Goal: Information Seeking & Learning: Learn about a topic

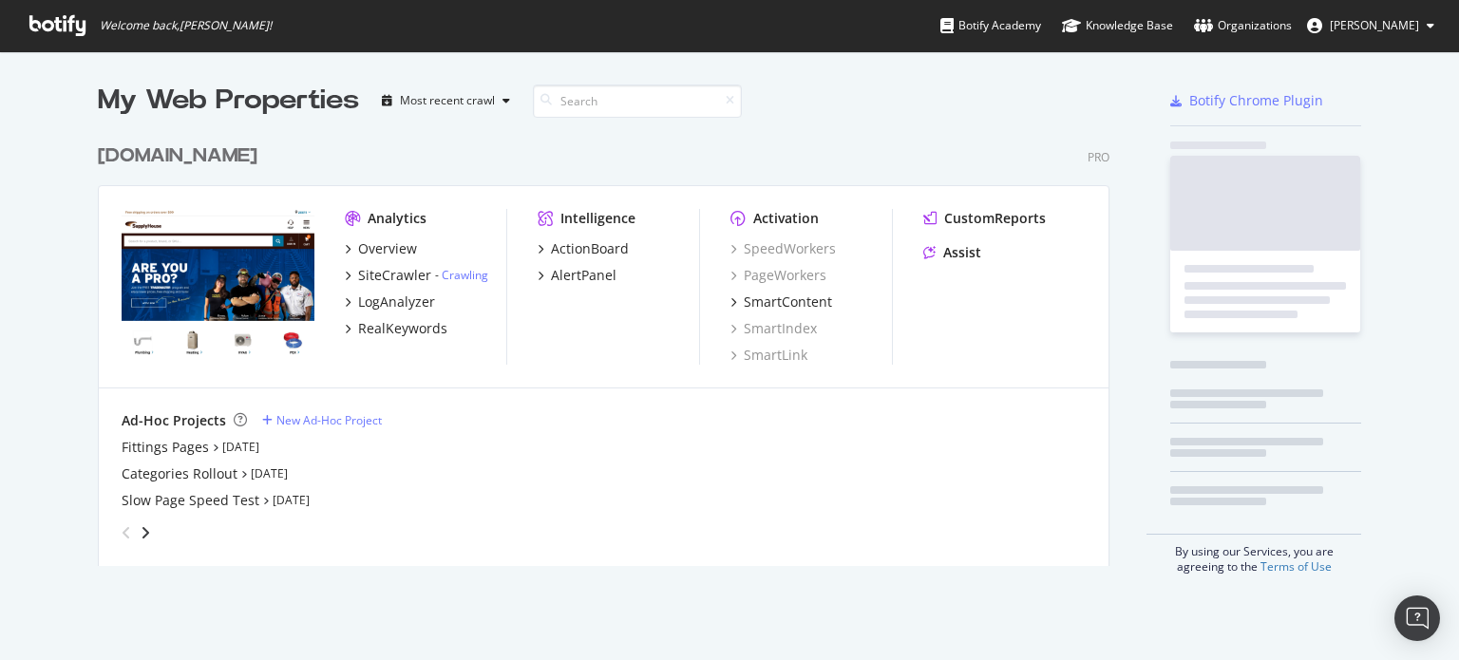
scroll to position [431, 1019]
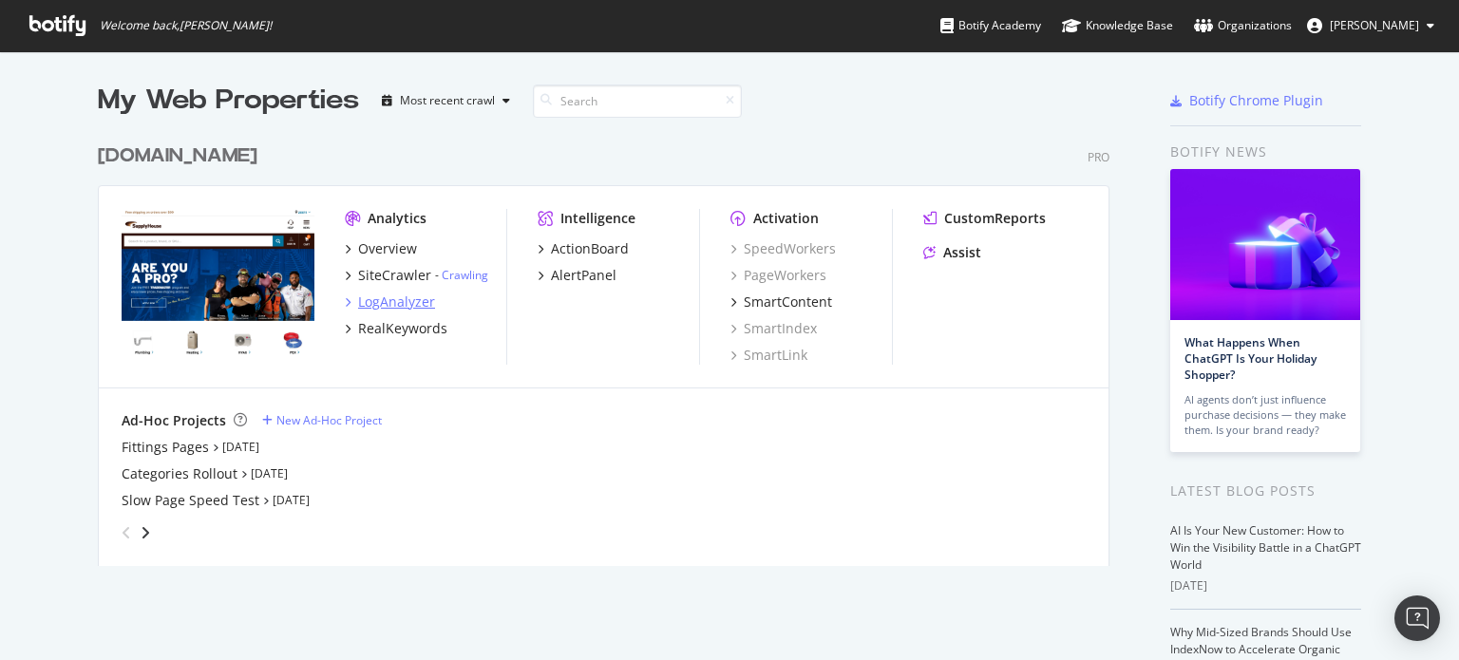
click at [400, 309] on div "LogAnalyzer" at bounding box center [396, 302] width 77 height 19
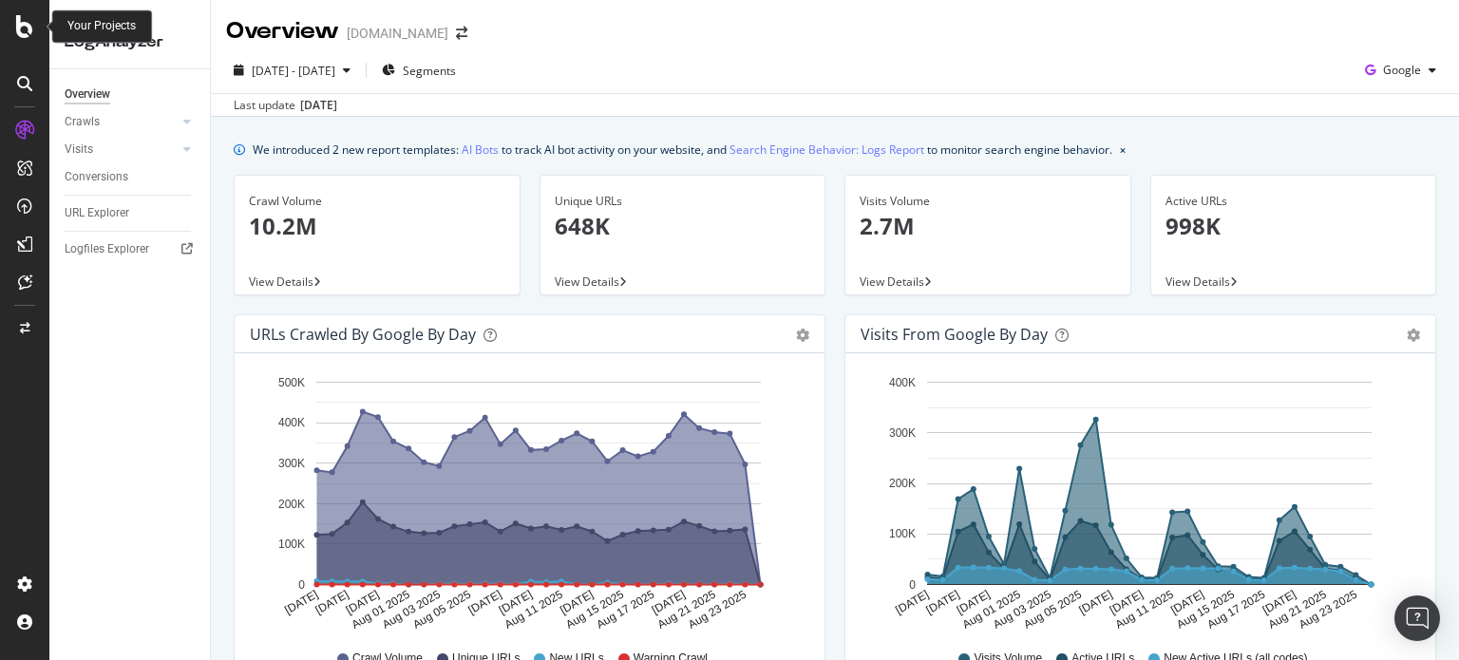
click at [24, 29] on icon at bounding box center [24, 26] width 17 height 23
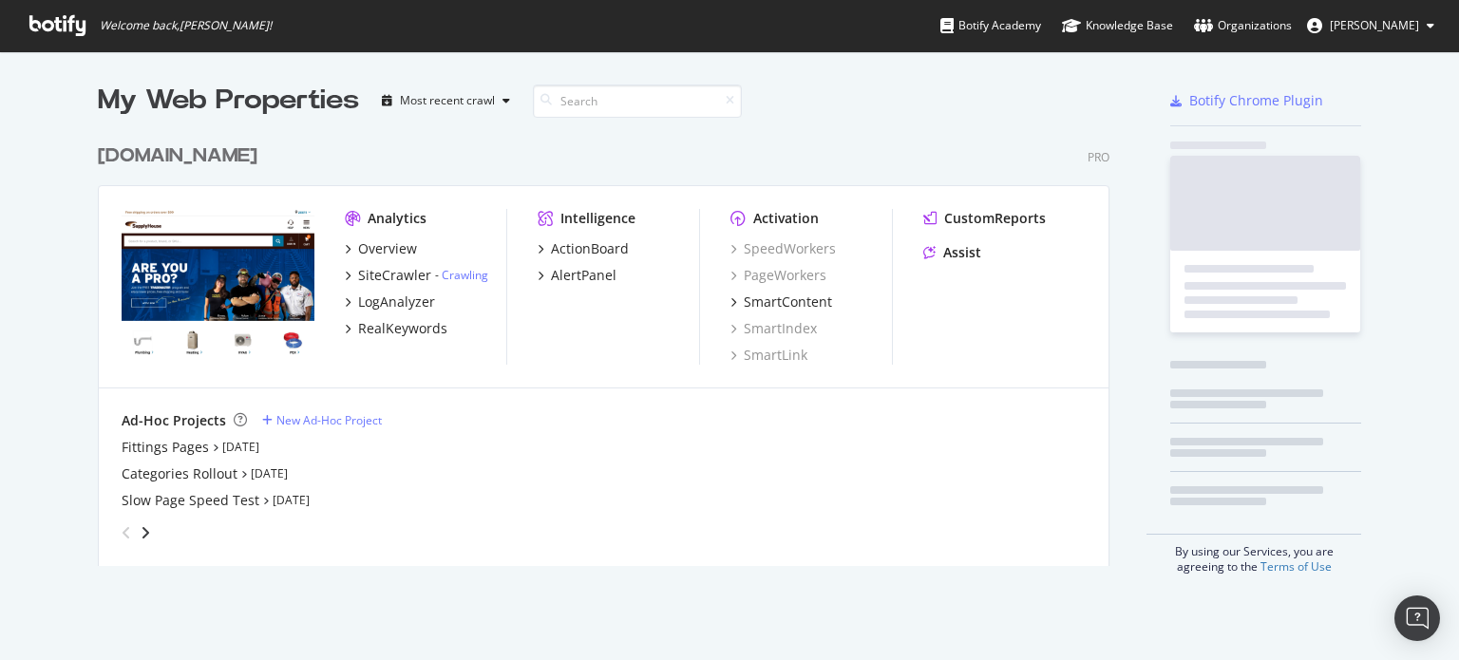
scroll to position [646, 1440]
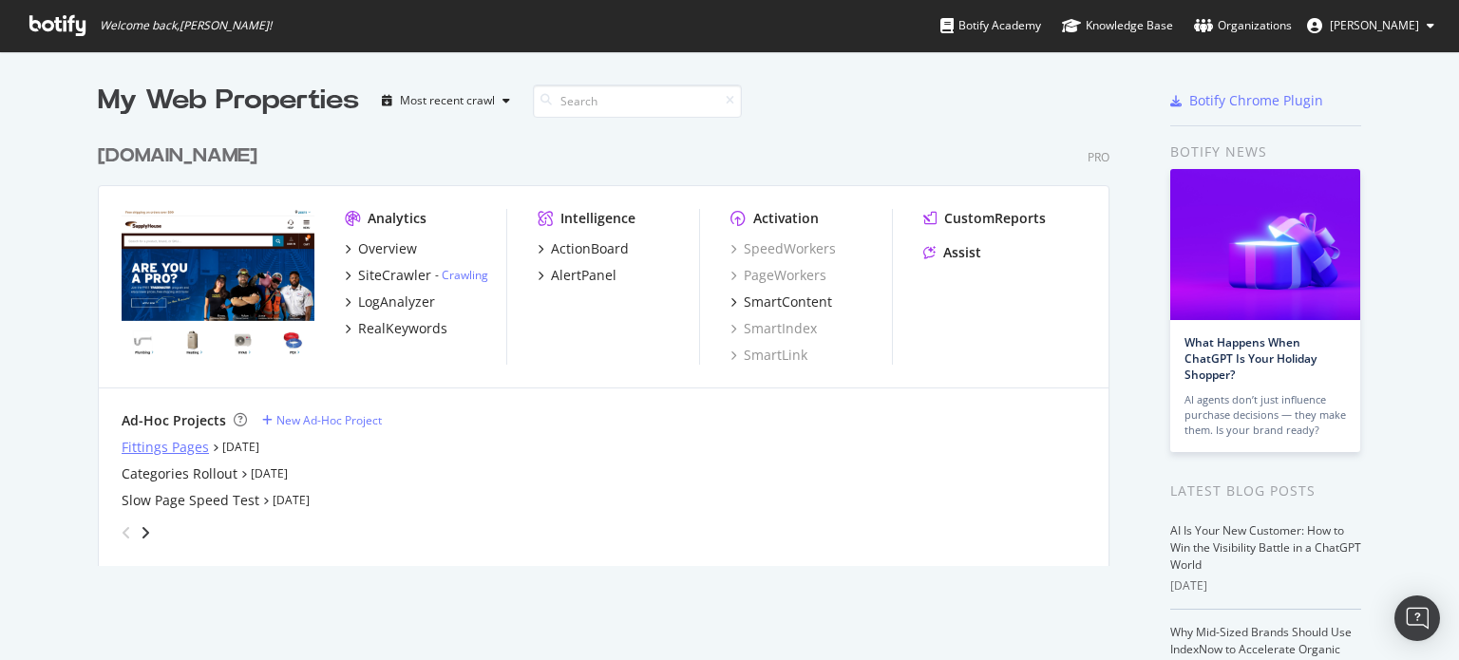
click at [159, 449] on div "Fittings Pages" at bounding box center [165, 447] width 87 height 19
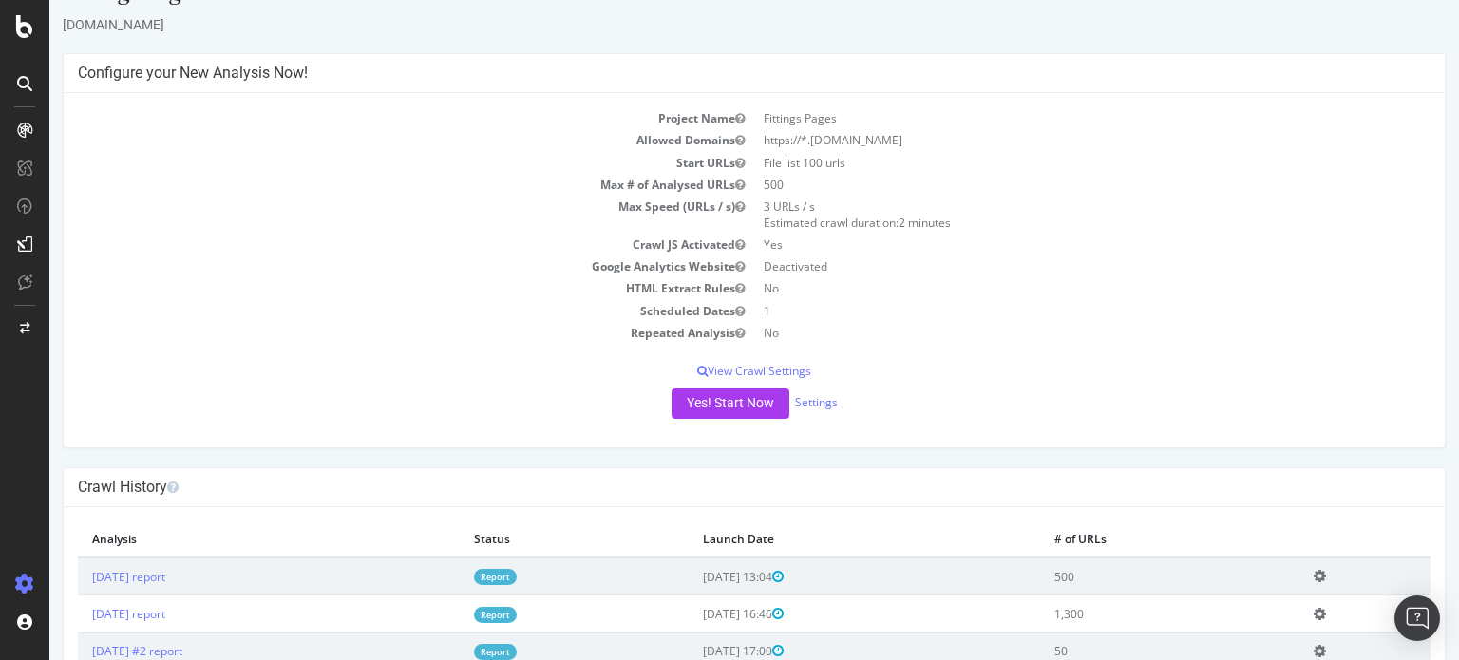
scroll to position [83, 0]
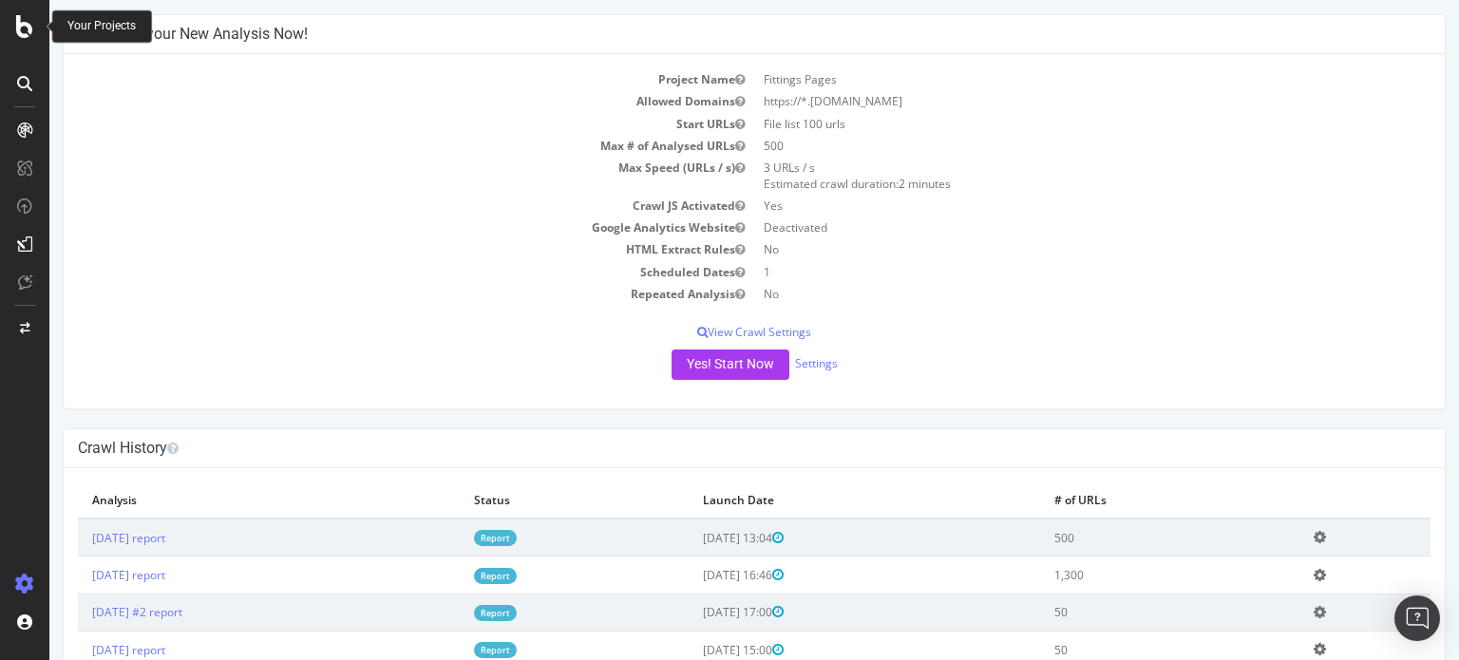
click at [5, 22] on div at bounding box center [25, 26] width 46 height 23
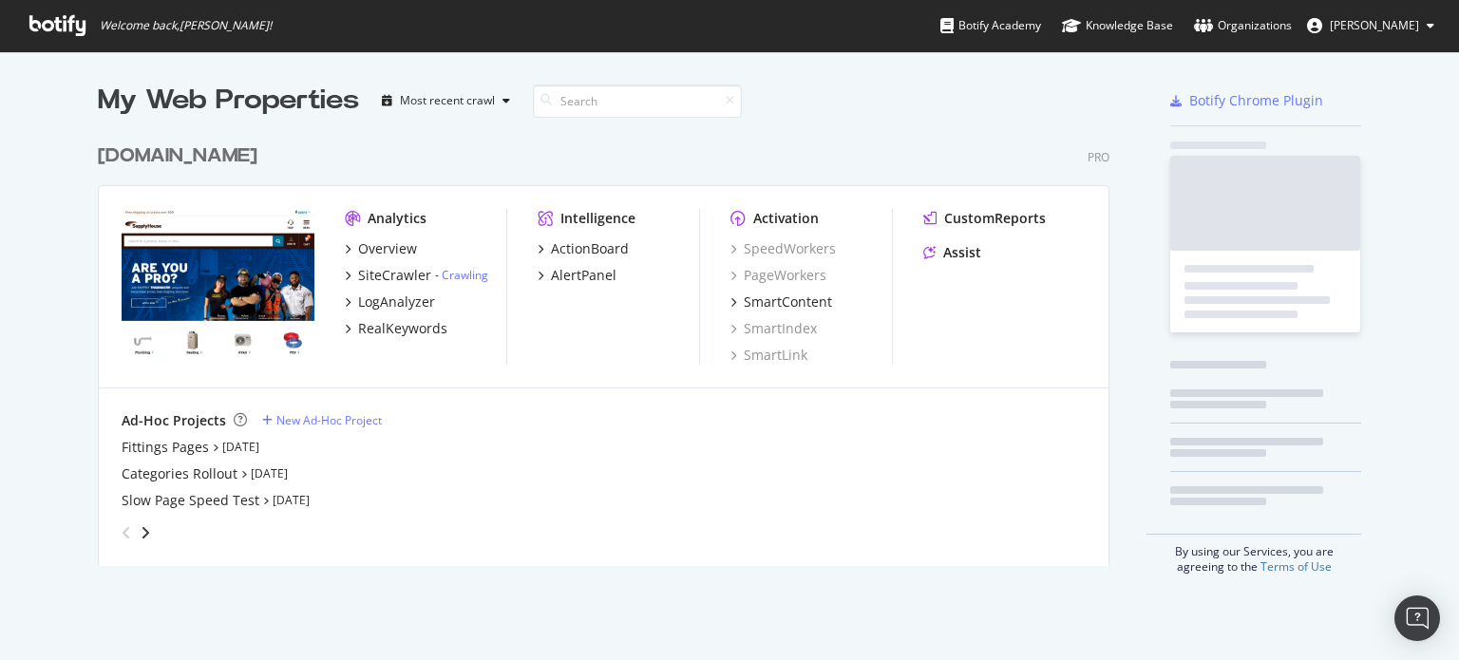
scroll to position [646, 1440]
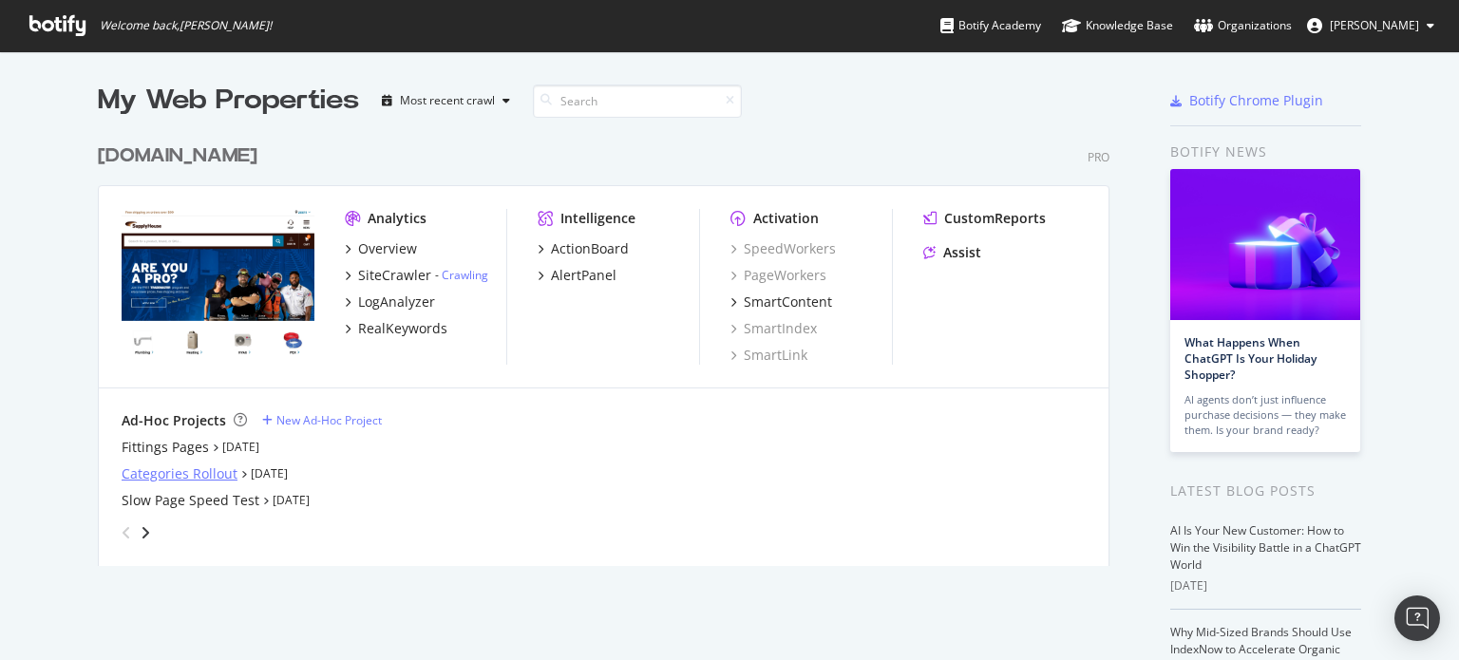
click at [209, 481] on div "Categories Rollout" at bounding box center [180, 474] width 116 height 19
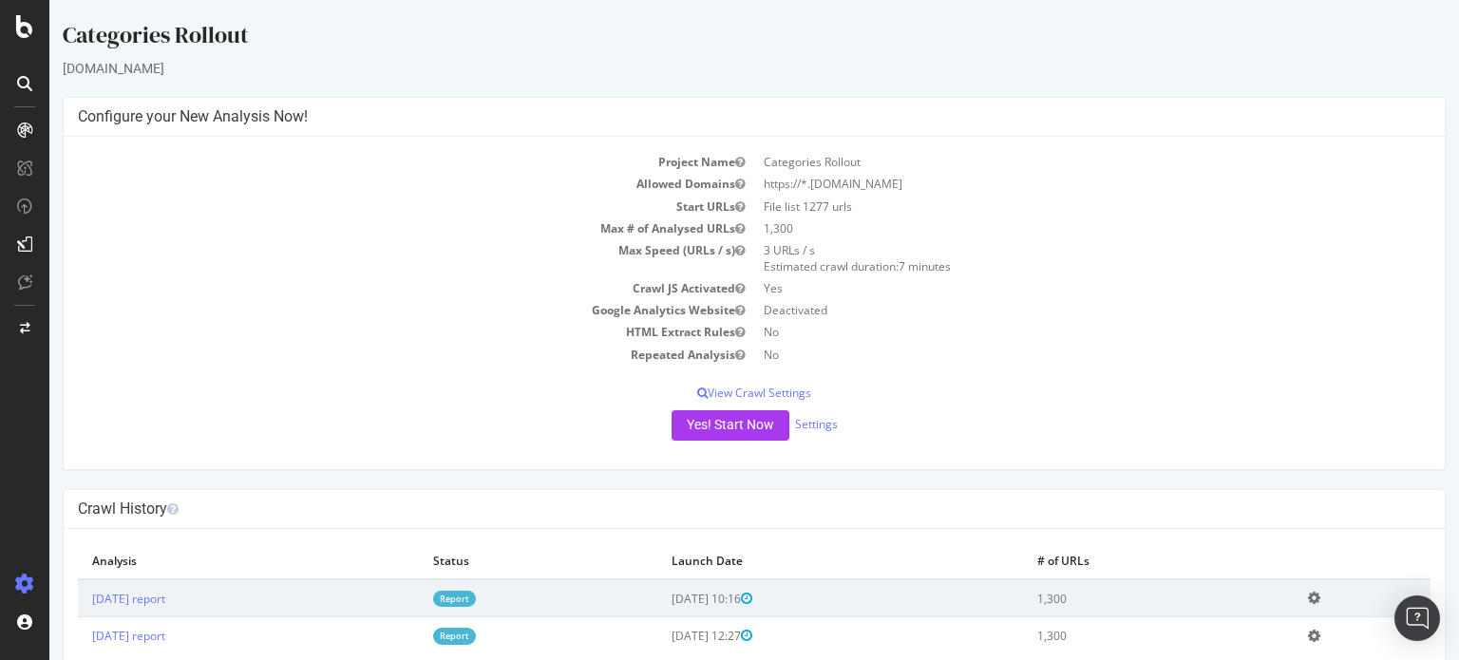
click at [853, 48] on div "Categories Rollout" at bounding box center [754, 39] width 1383 height 40
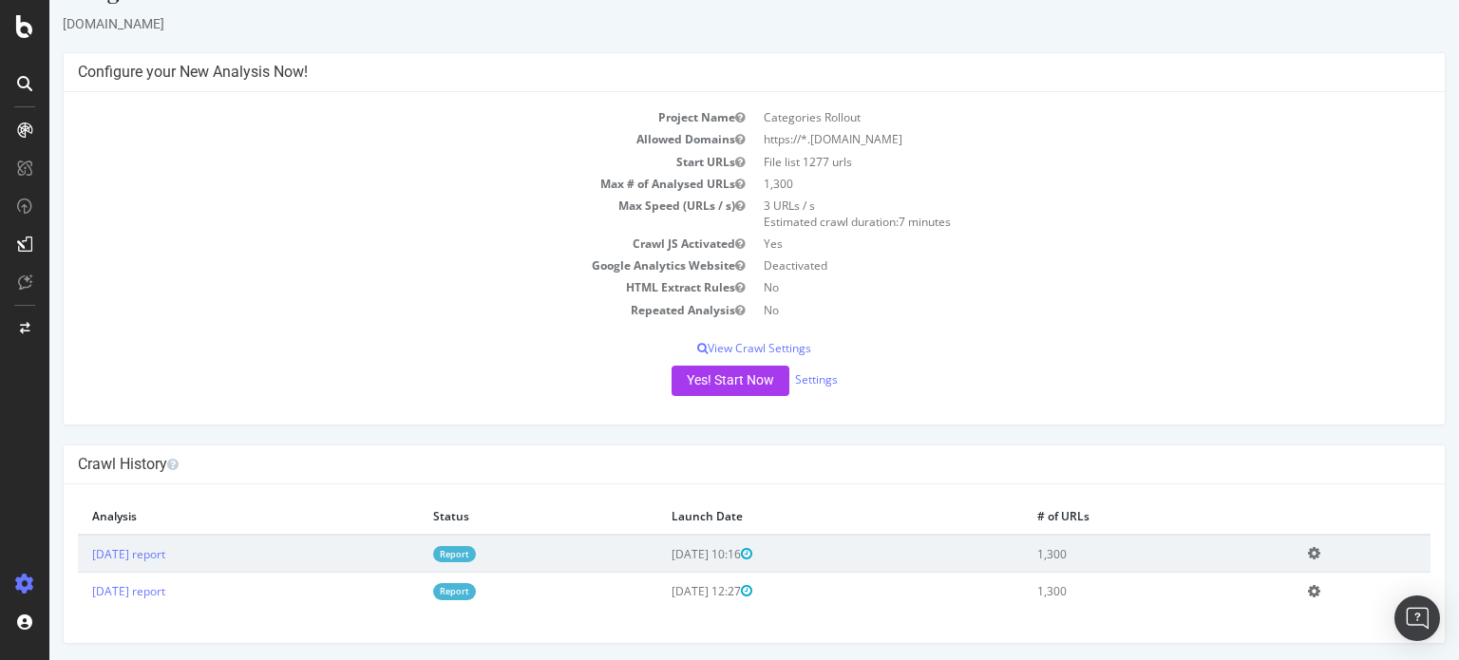
scroll to position [44, 0]
click at [1018, 456] on h4 "Crawl History" at bounding box center [754, 465] width 1353 height 19
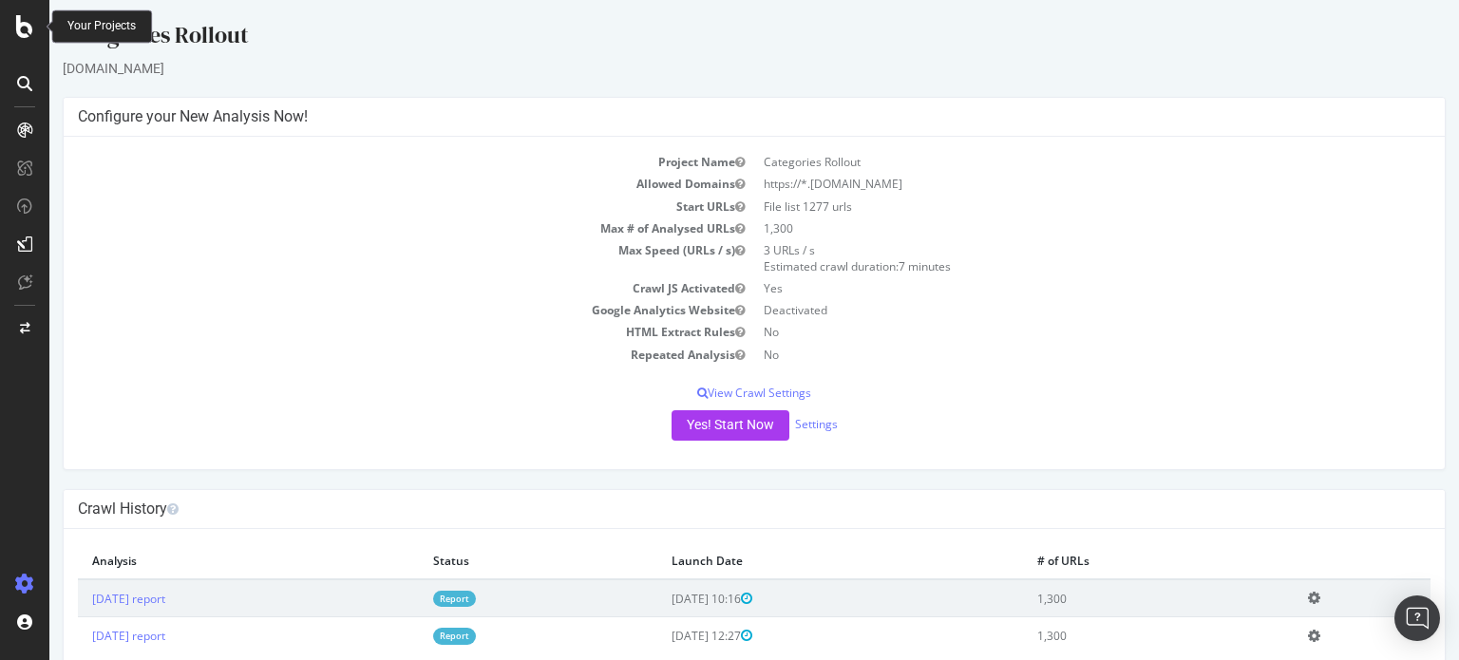
click at [22, 30] on icon at bounding box center [24, 26] width 17 height 23
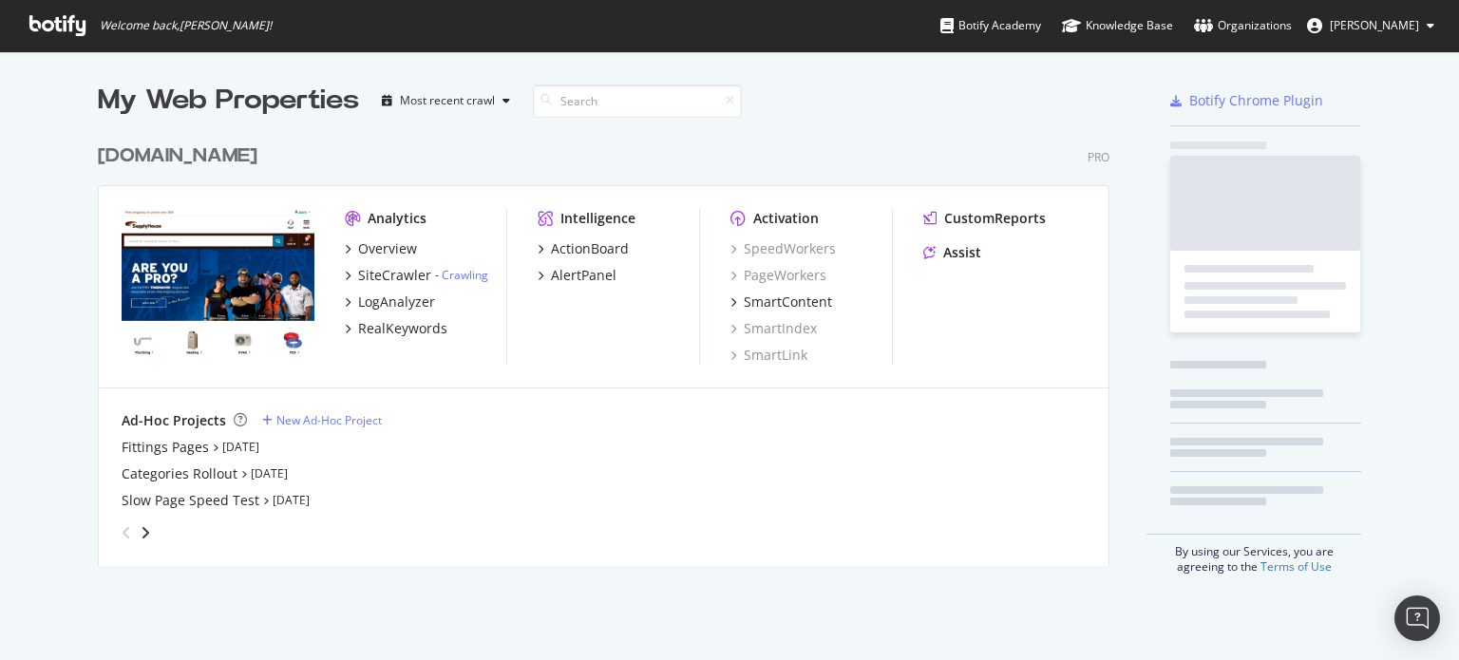
scroll to position [646, 1440]
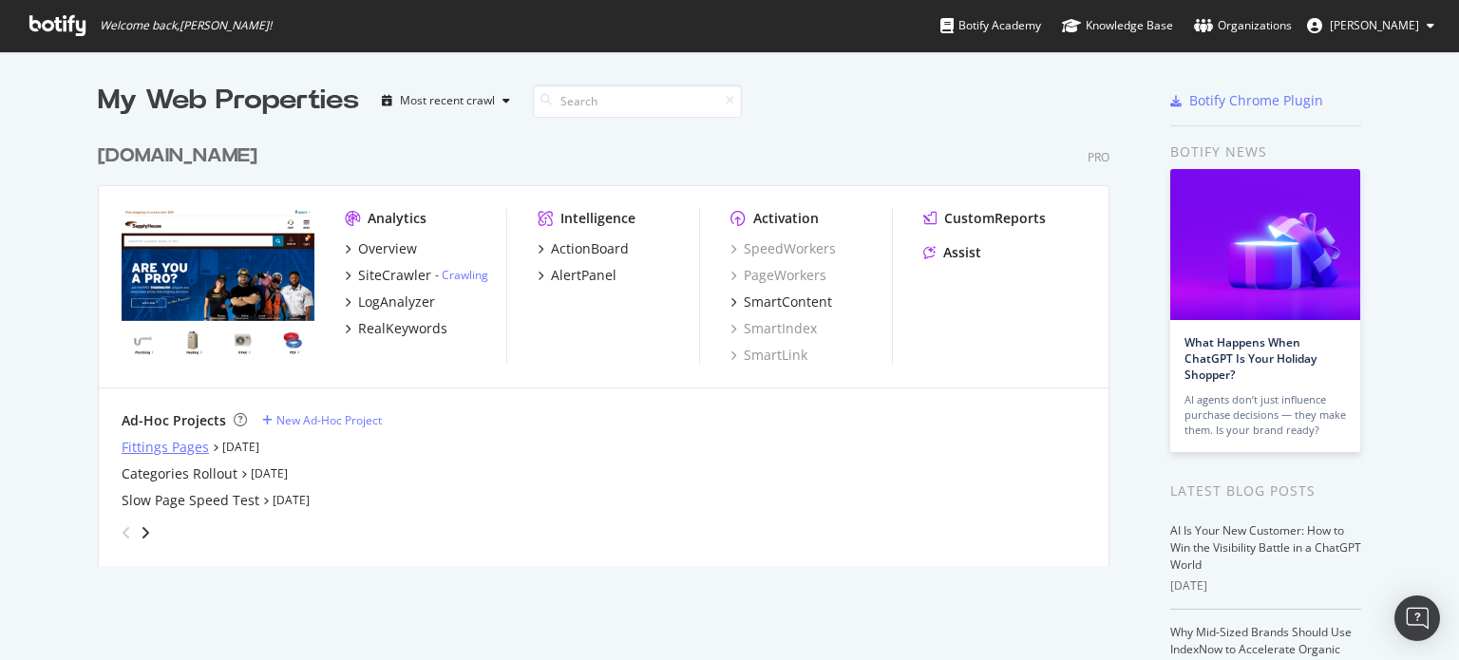
click at [172, 448] on div "Fittings Pages" at bounding box center [165, 447] width 87 height 19
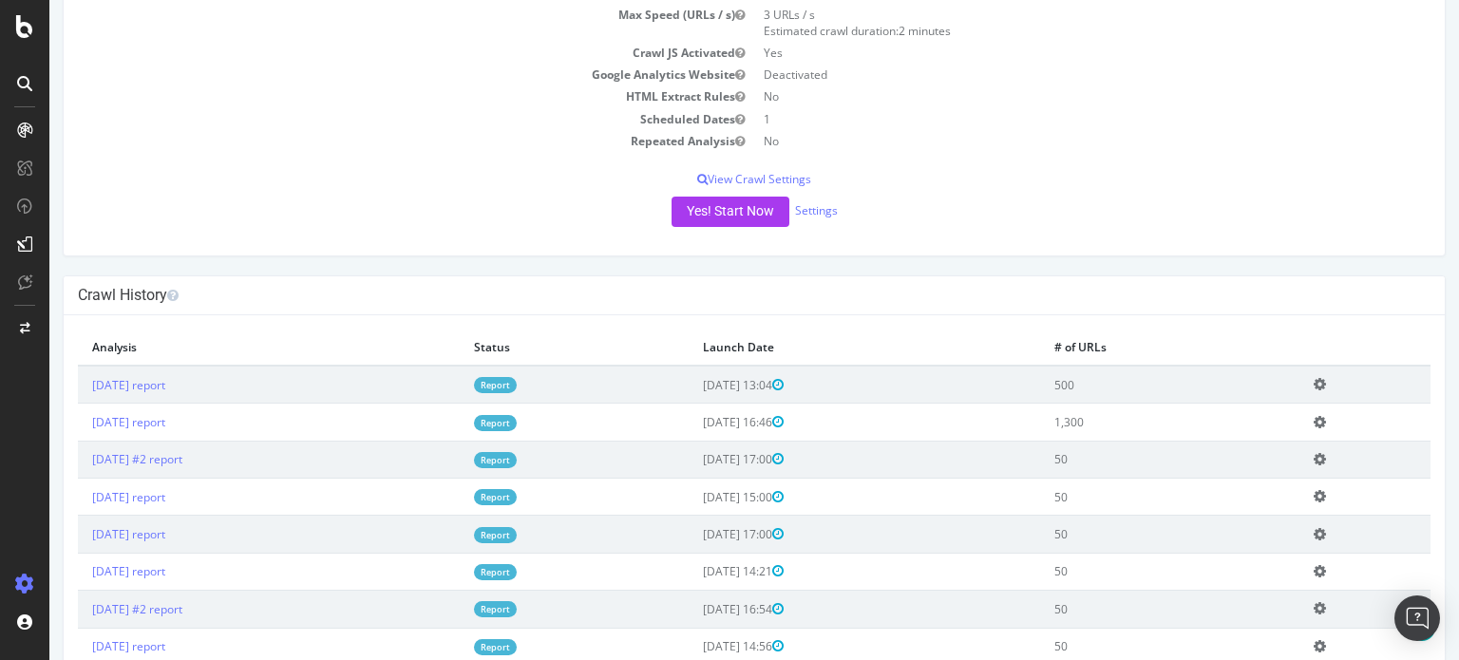
scroll to position [251, 0]
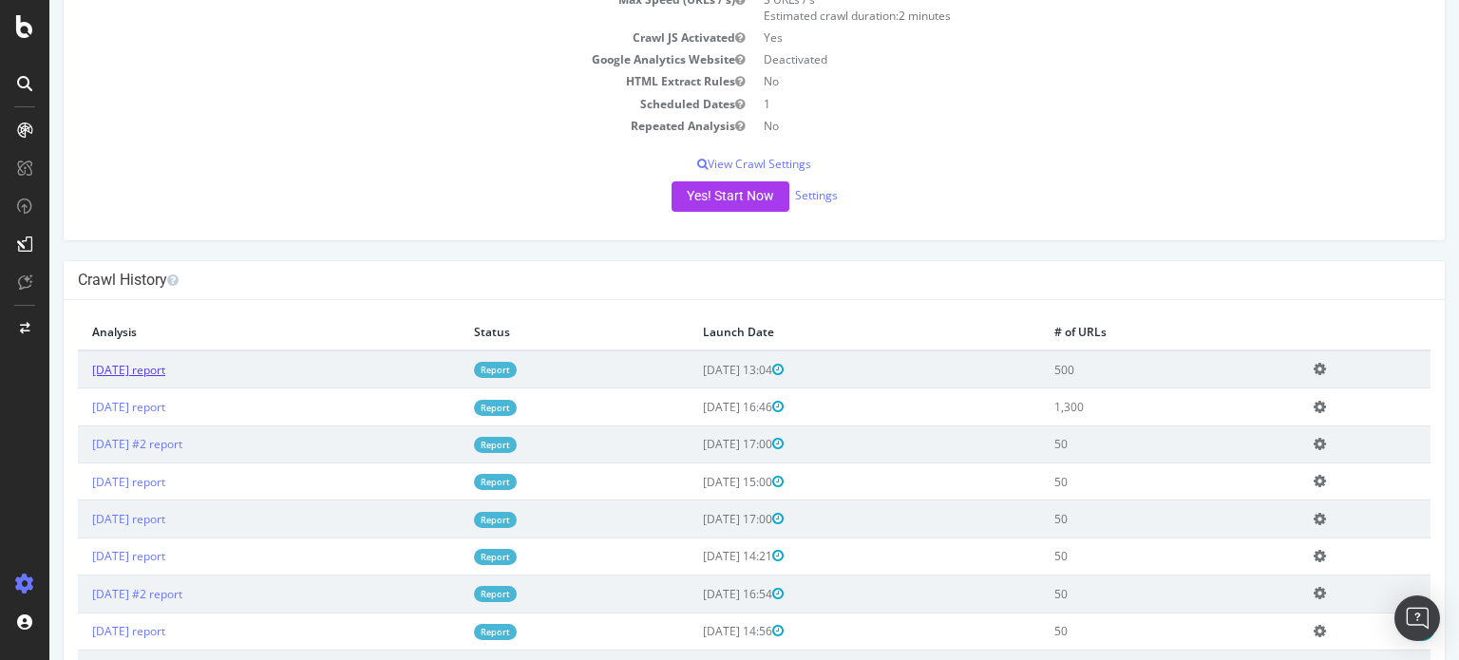
click at [165, 367] on link "2025 Aug. 22nd report" at bounding box center [128, 370] width 73 height 16
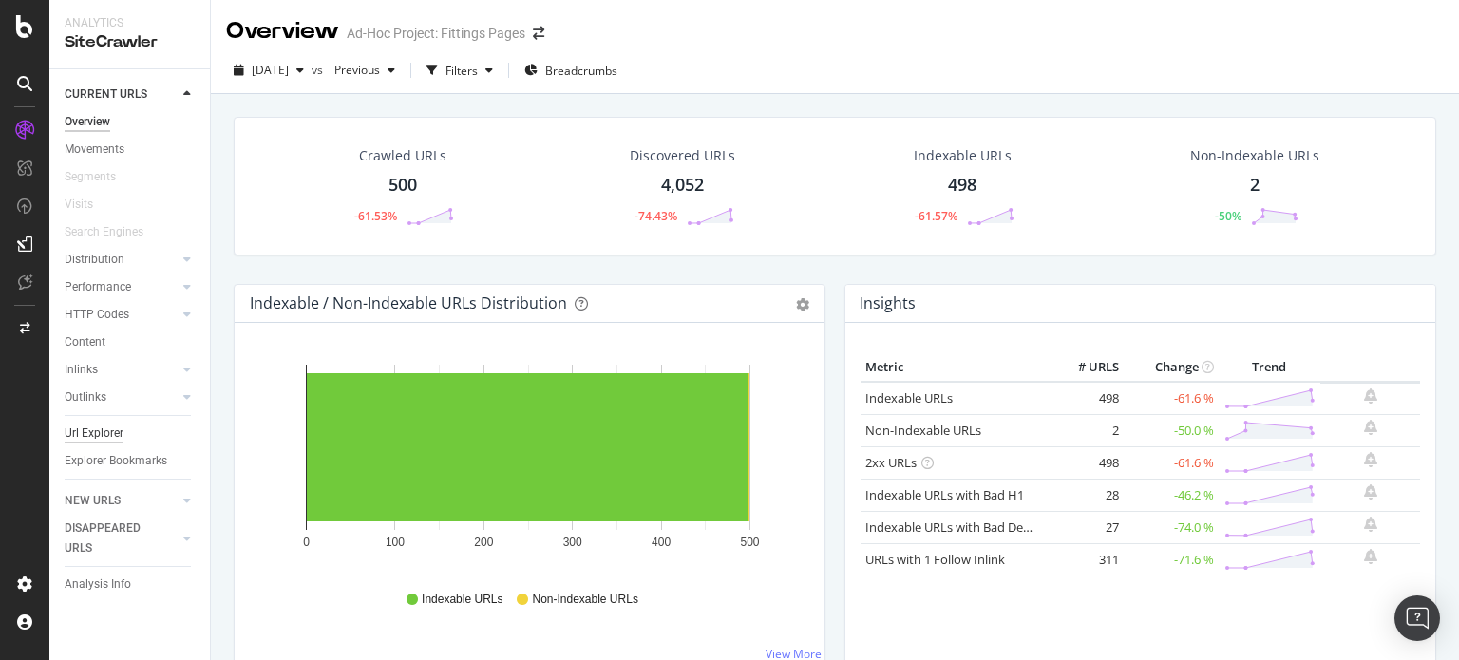
click at [115, 436] on div "Url Explorer" at bounding box center [94, 434] width 59 height 20
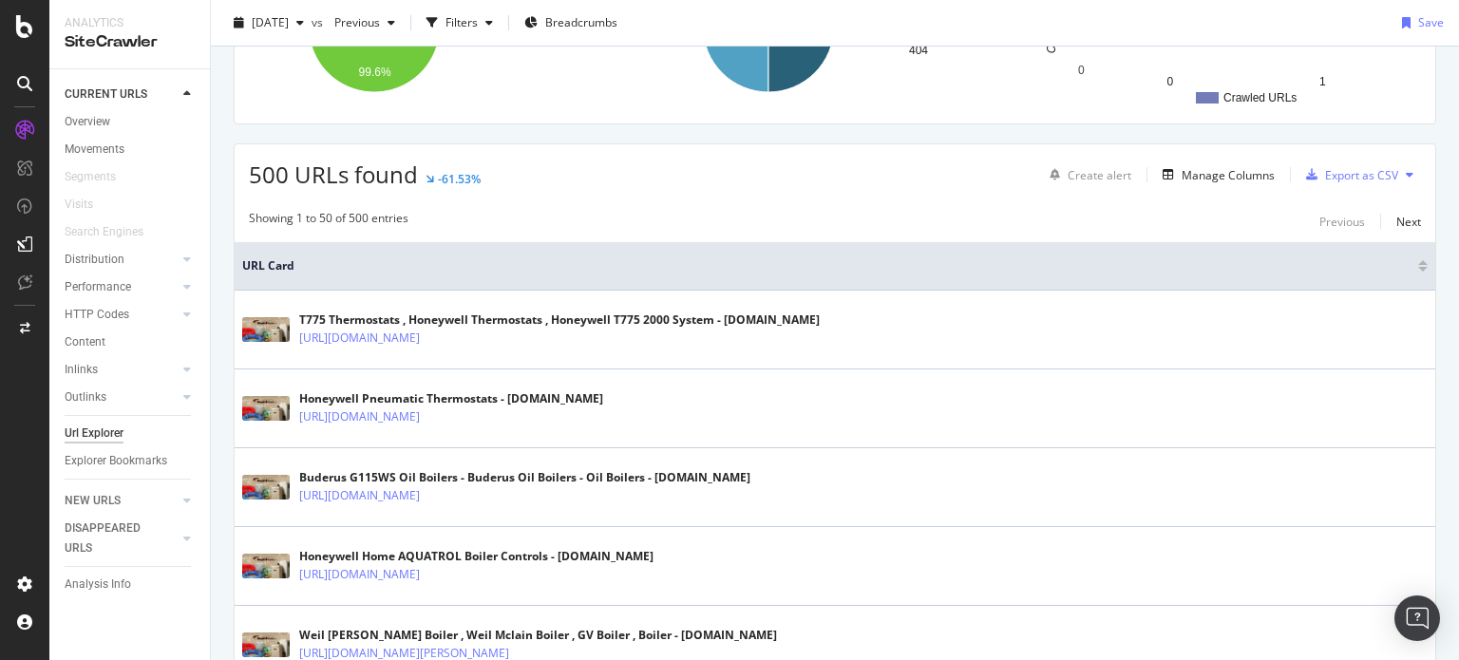
scroll to position [243, 0]
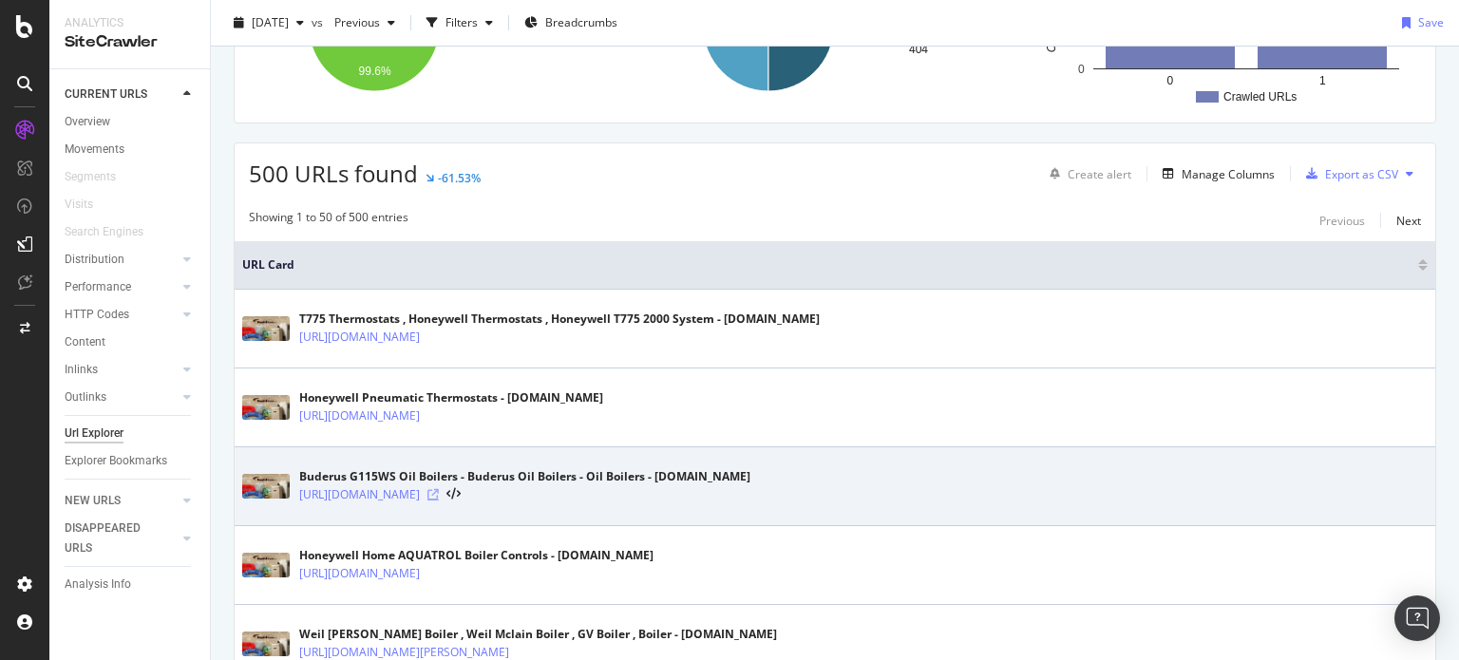
click at [439, 493] on icon at bounding box center [433, 494] width 11 height 11
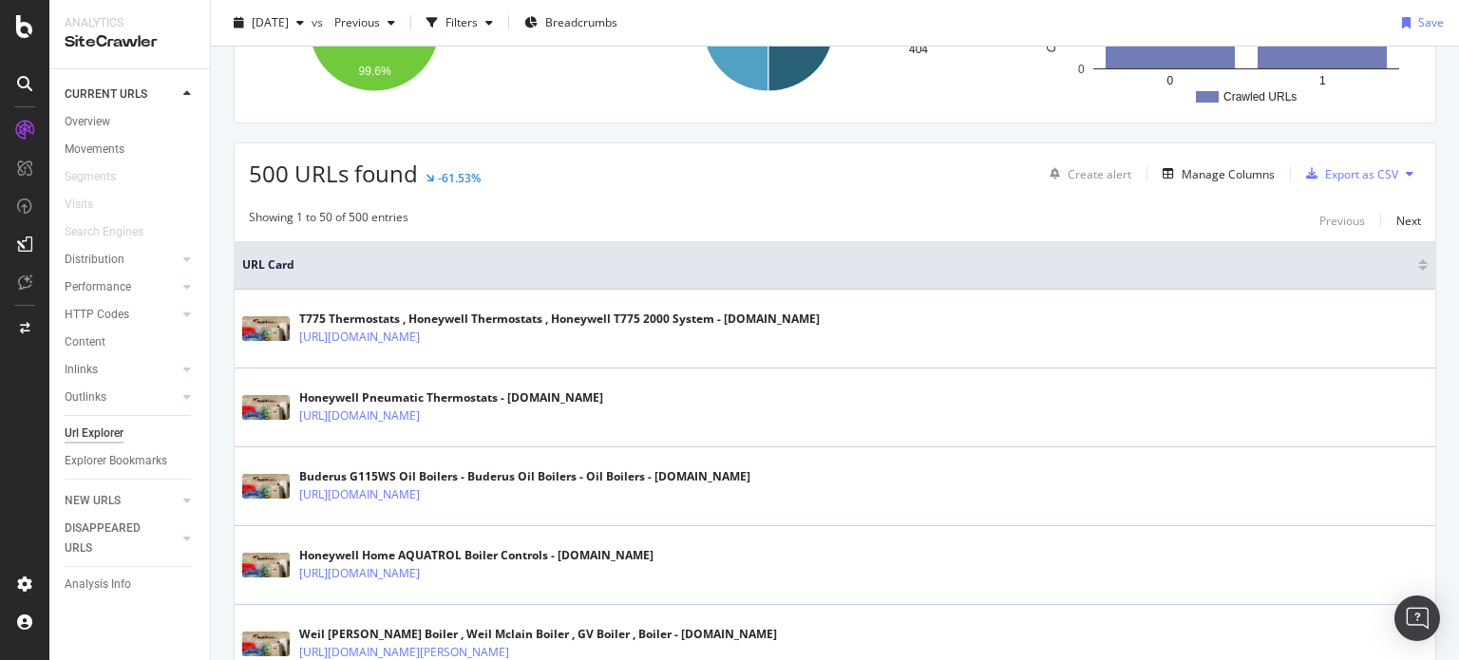
scroll to position [0, 0]
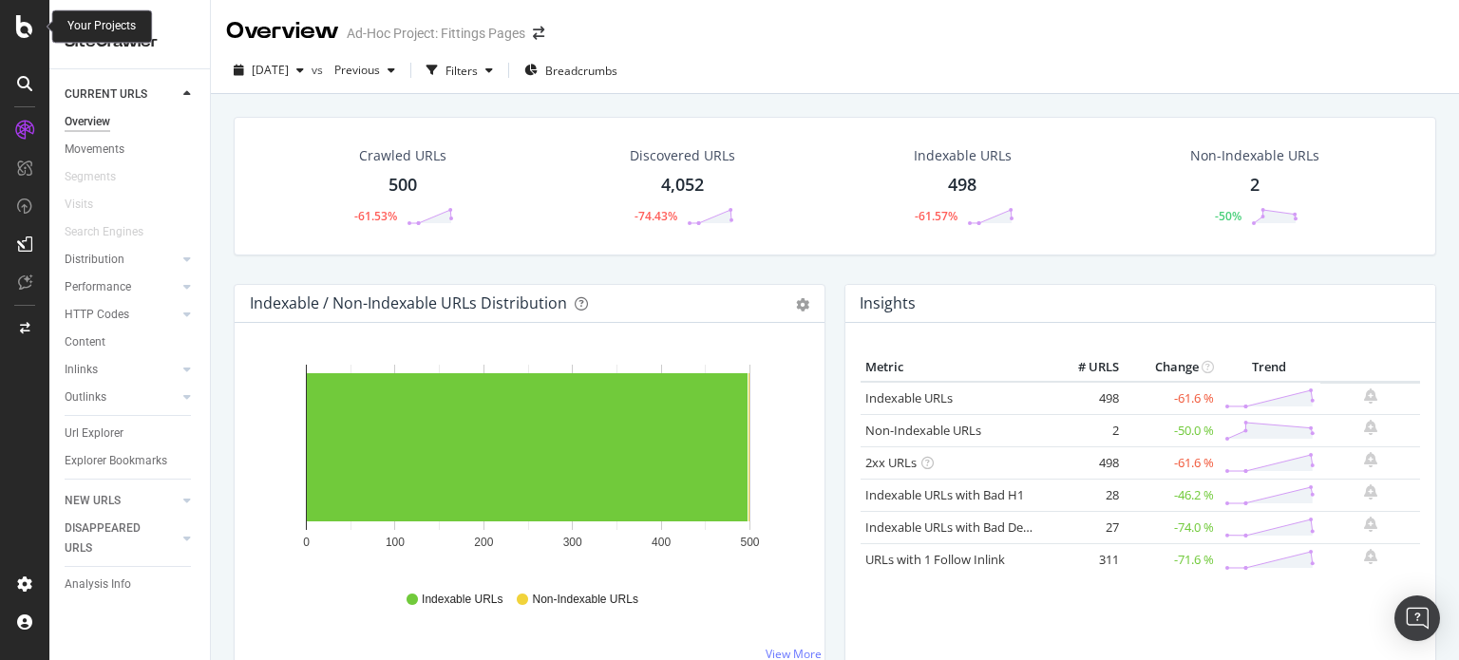
click at [23, 34] on icon at bounding box center [24, 26] width 17 height 23
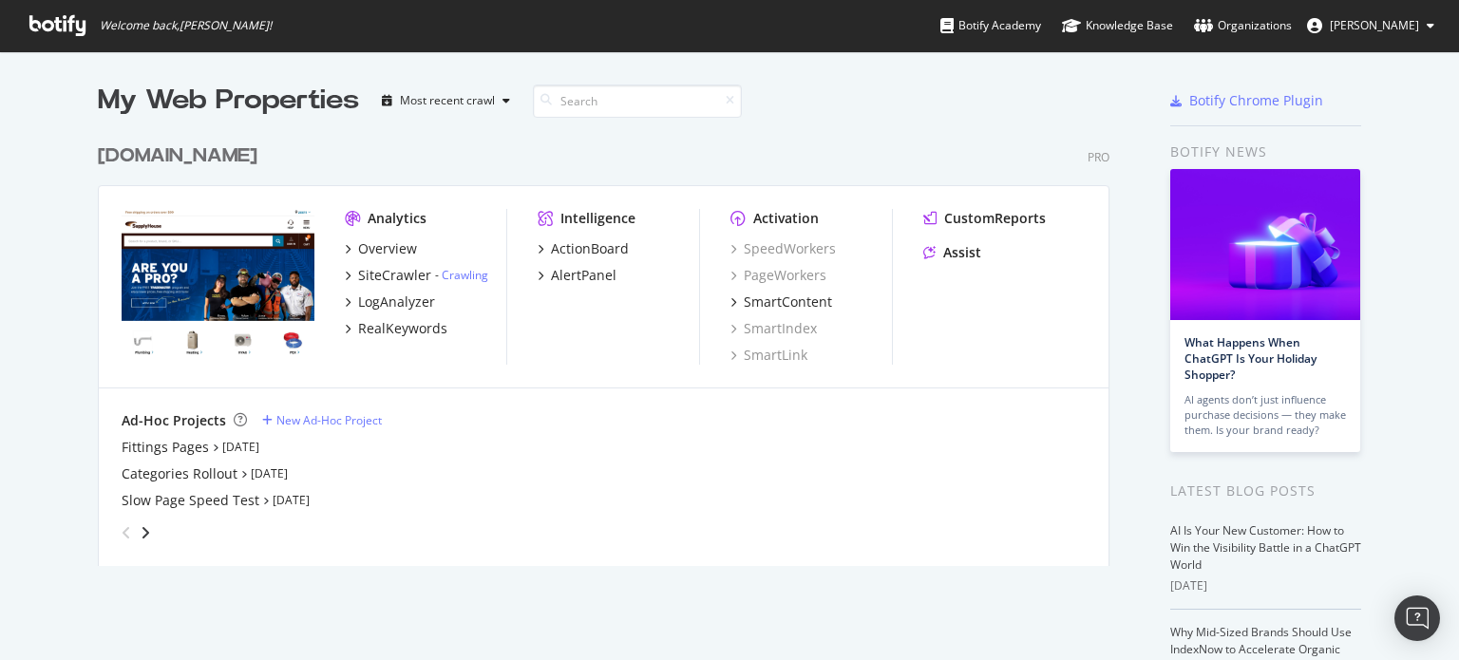
scroll to position [646, 1440]
click at [183, 445] on div "Fittings Pages" at bounding box center [165, 447] width 87 height 19
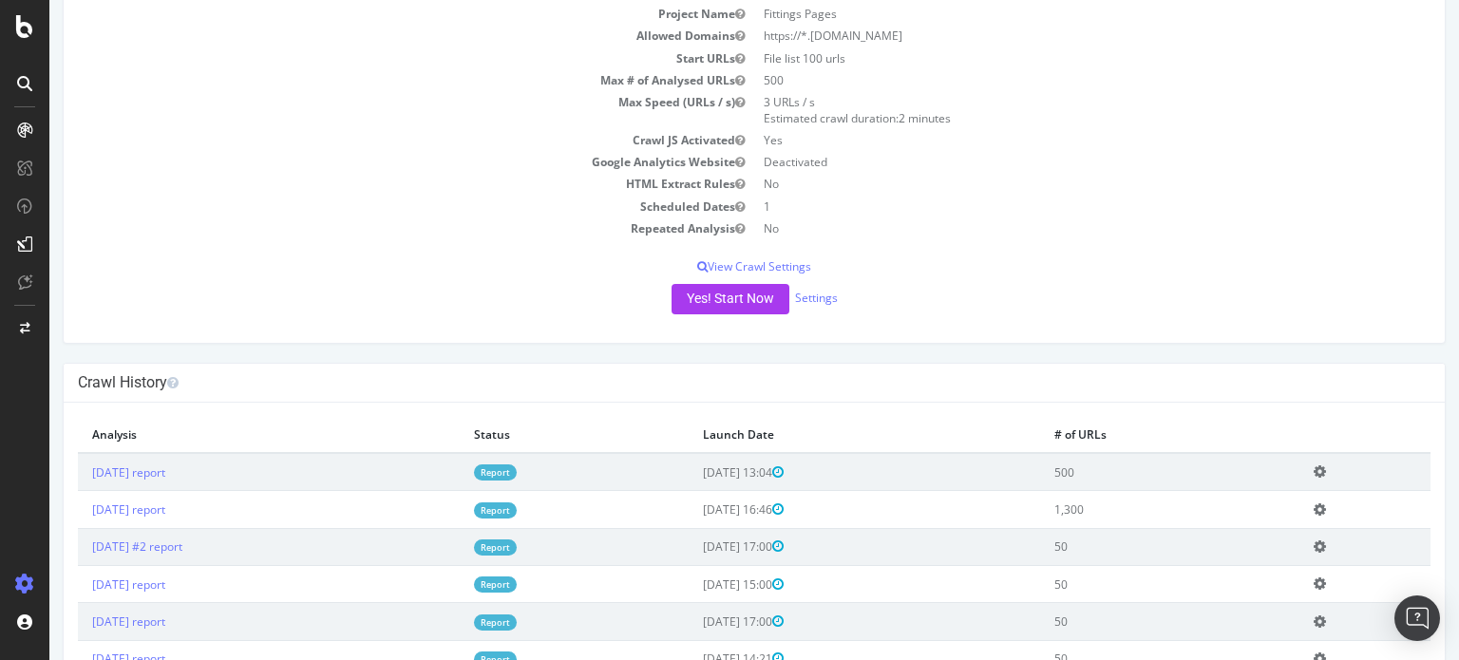
scroll to position [148, 0]
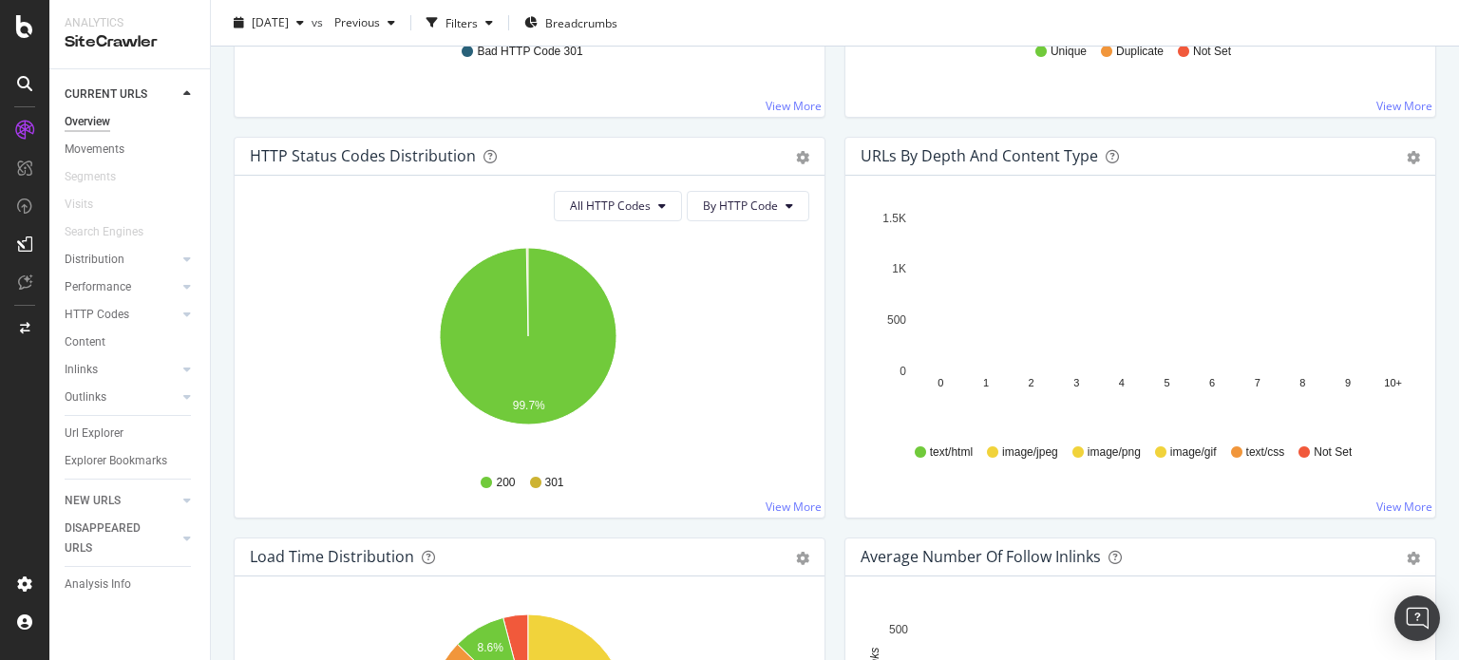
scroll to position [950, 0]
click at [83, 432] on div "Url Explorer" at bounding box center [94, 434] width 59 height 20
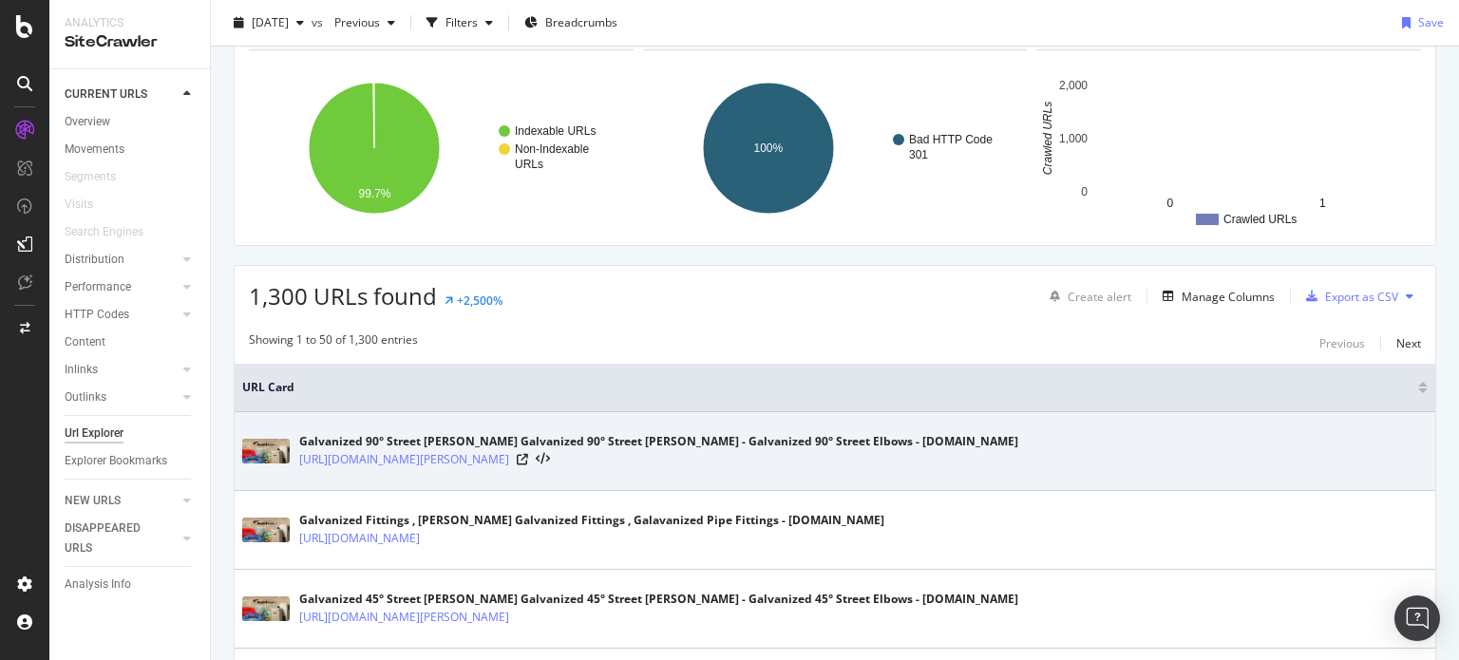
scroll to position [122, 0]
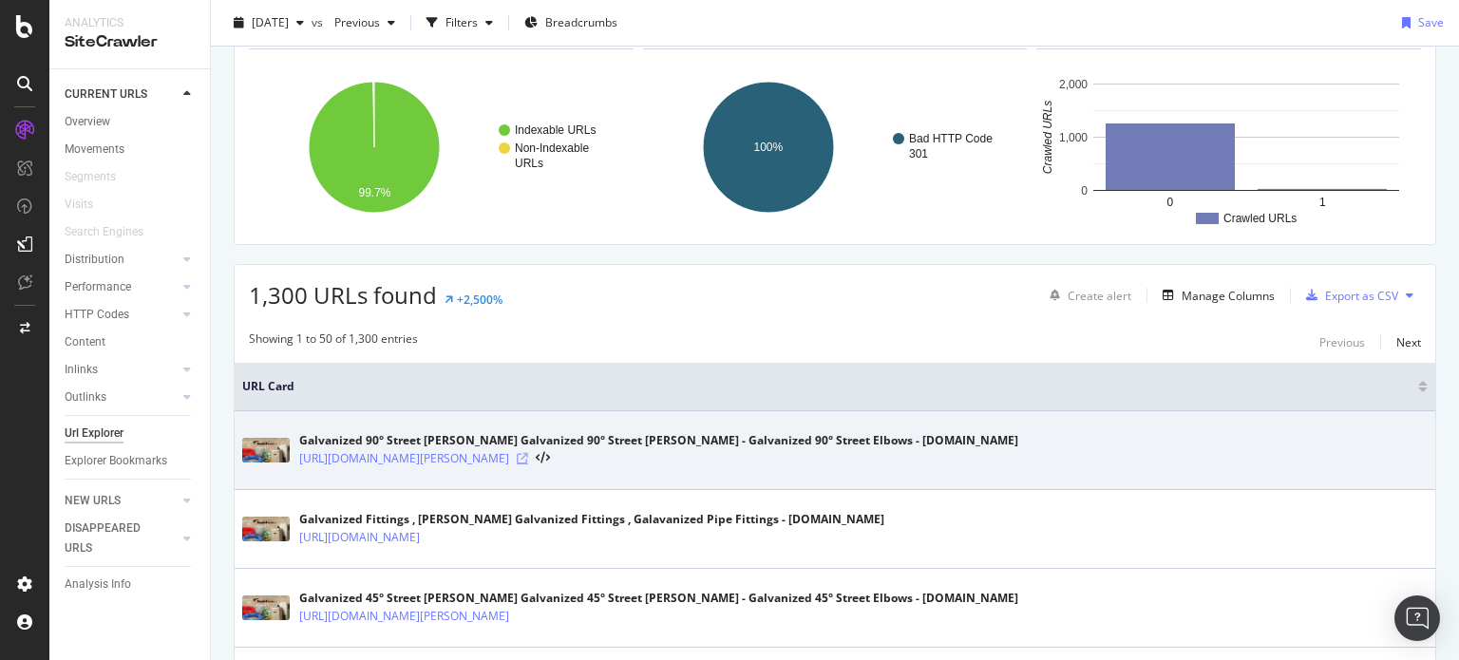
click at [528, 460] on icon at bounding box center [522, 458] width 11 height 11
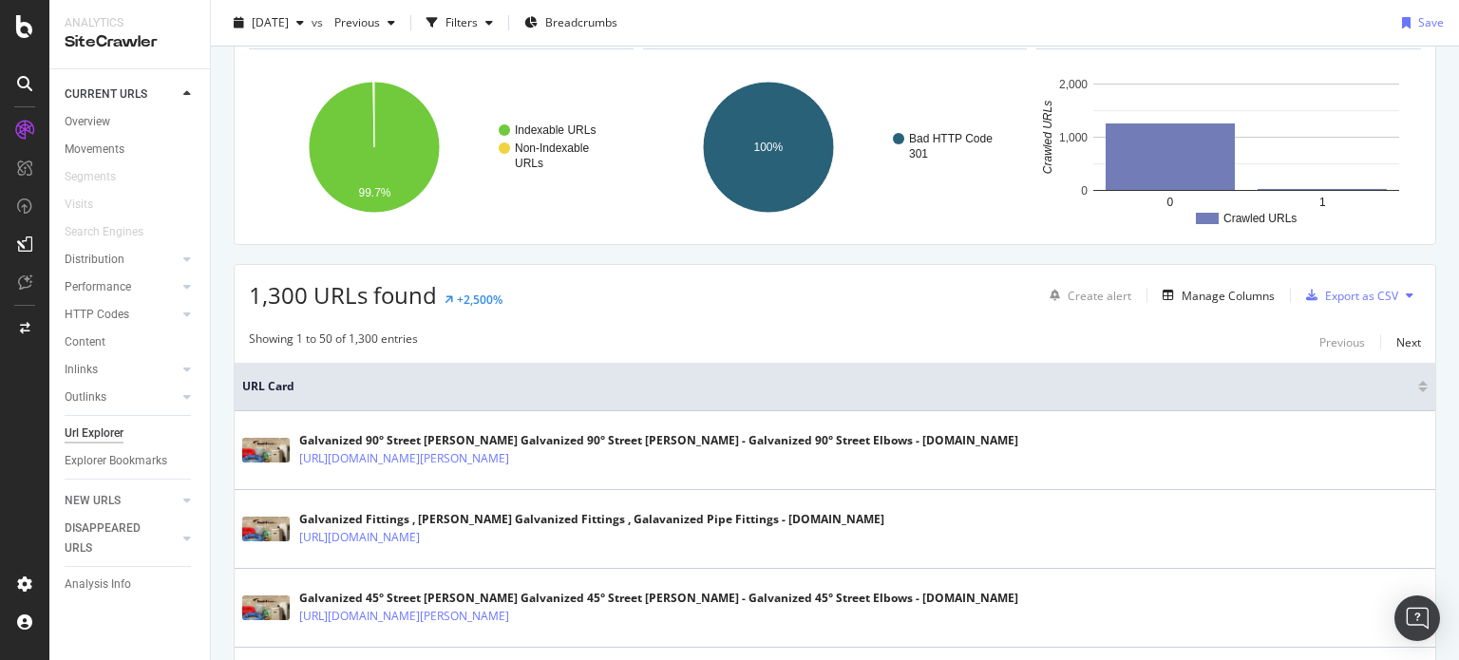
scroll to position [0, 0]
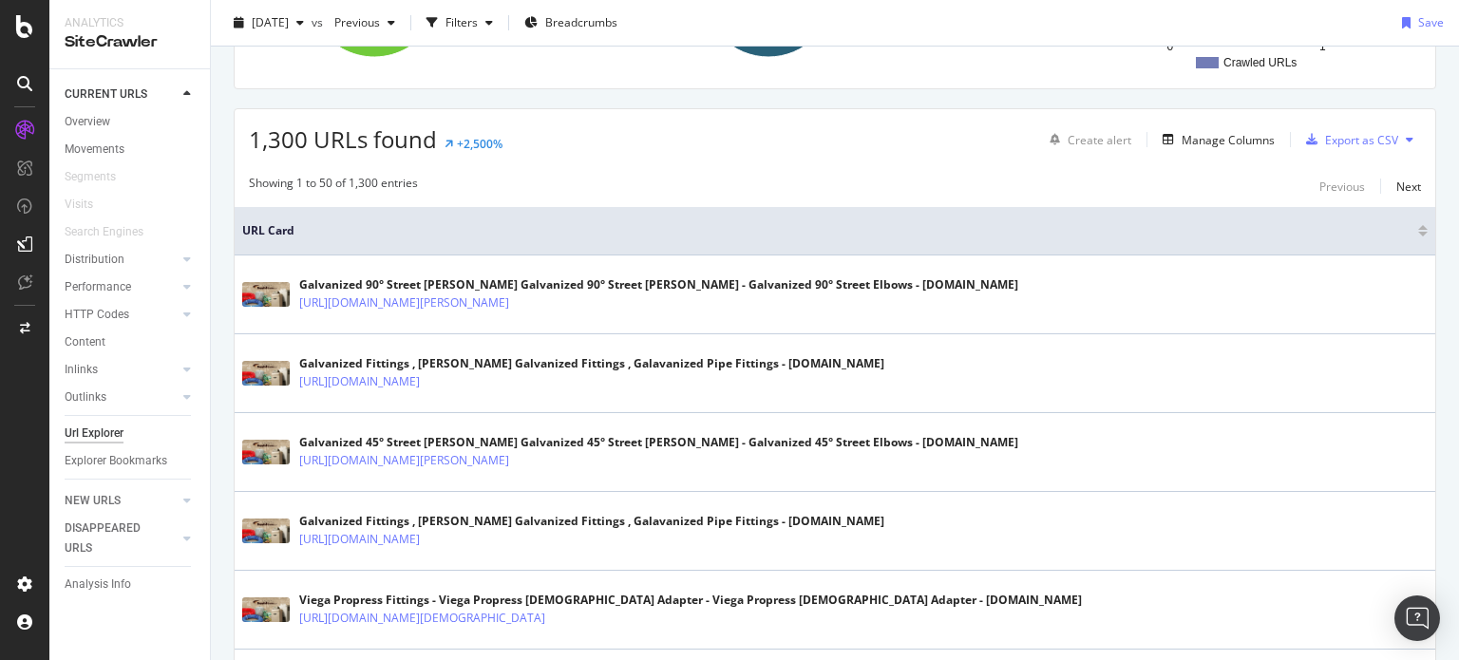
scroll to position [279, 0]
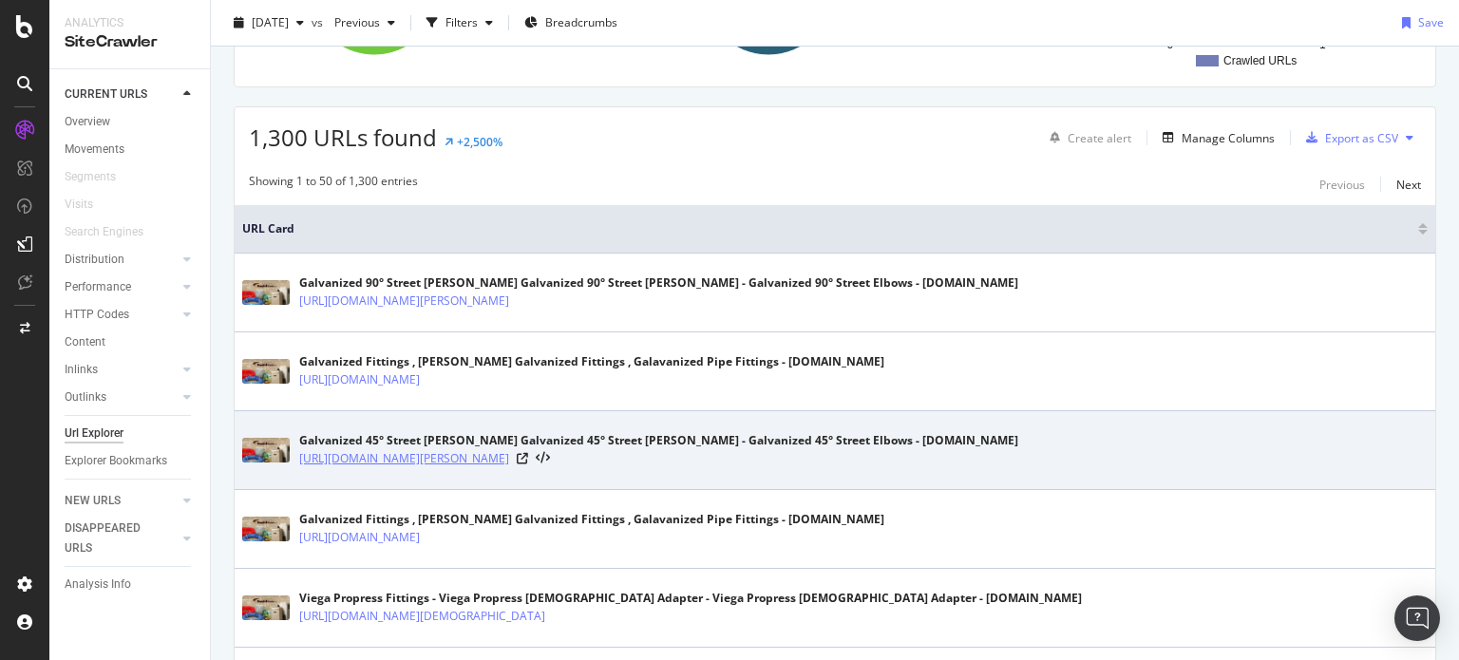
click at [509, 455] on link "https://www.supplyhouse.com/Galvanized-45-Street-Ells-102000" at bounding box center [404, 458] width 210 height 19
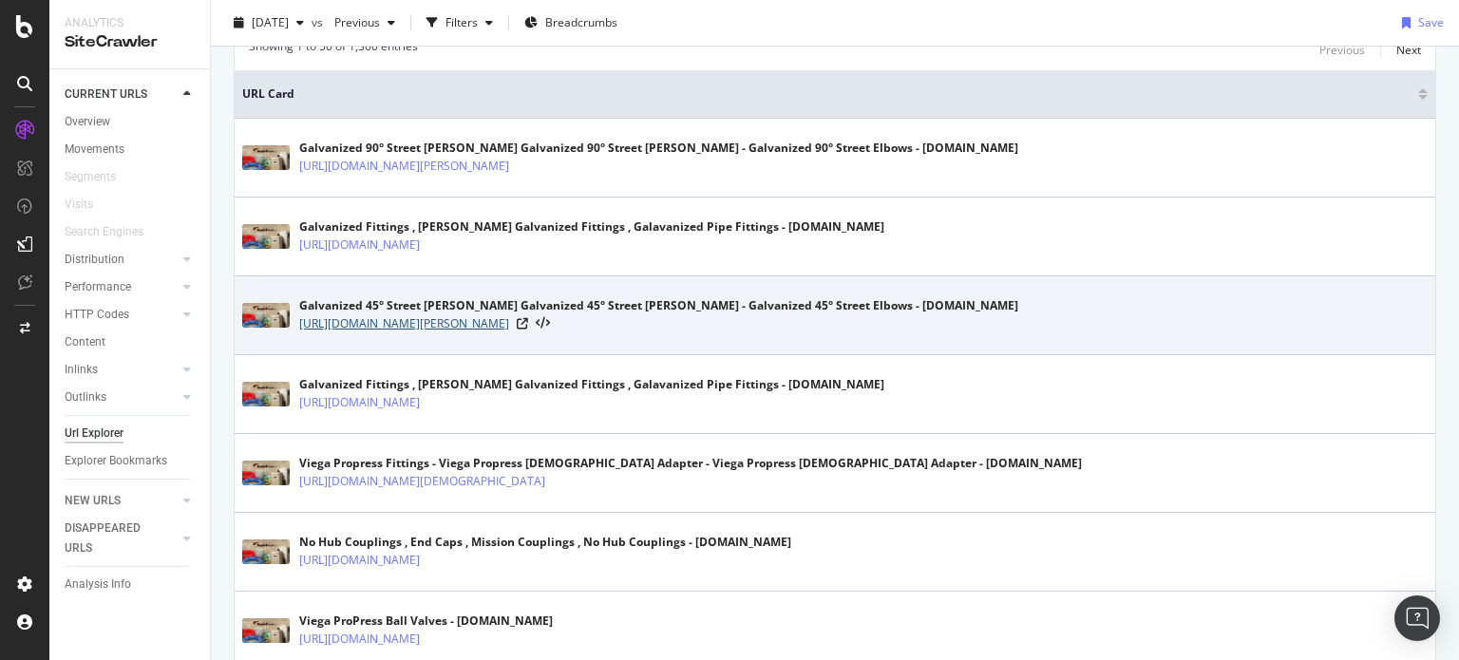
scroll to position [420, 0]
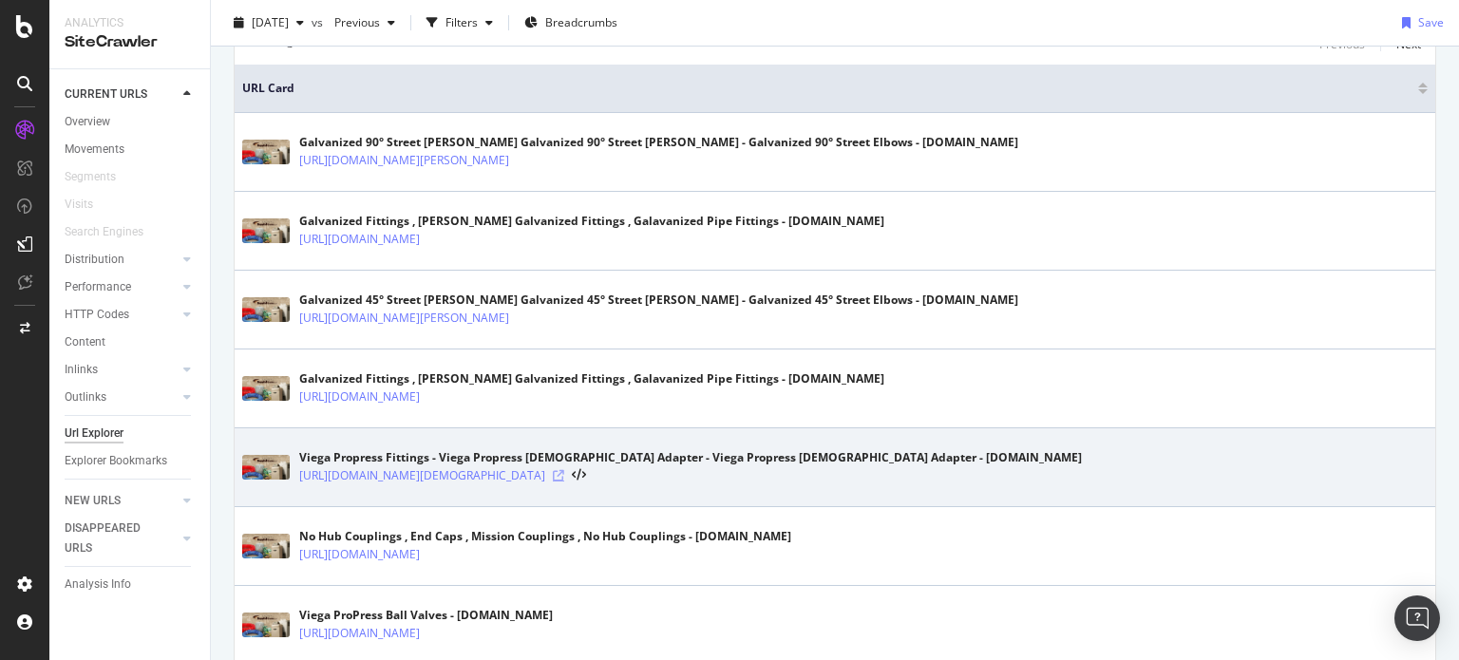
click at [564, 470] on icon at bounding box center [558, 475] width 11 height 11
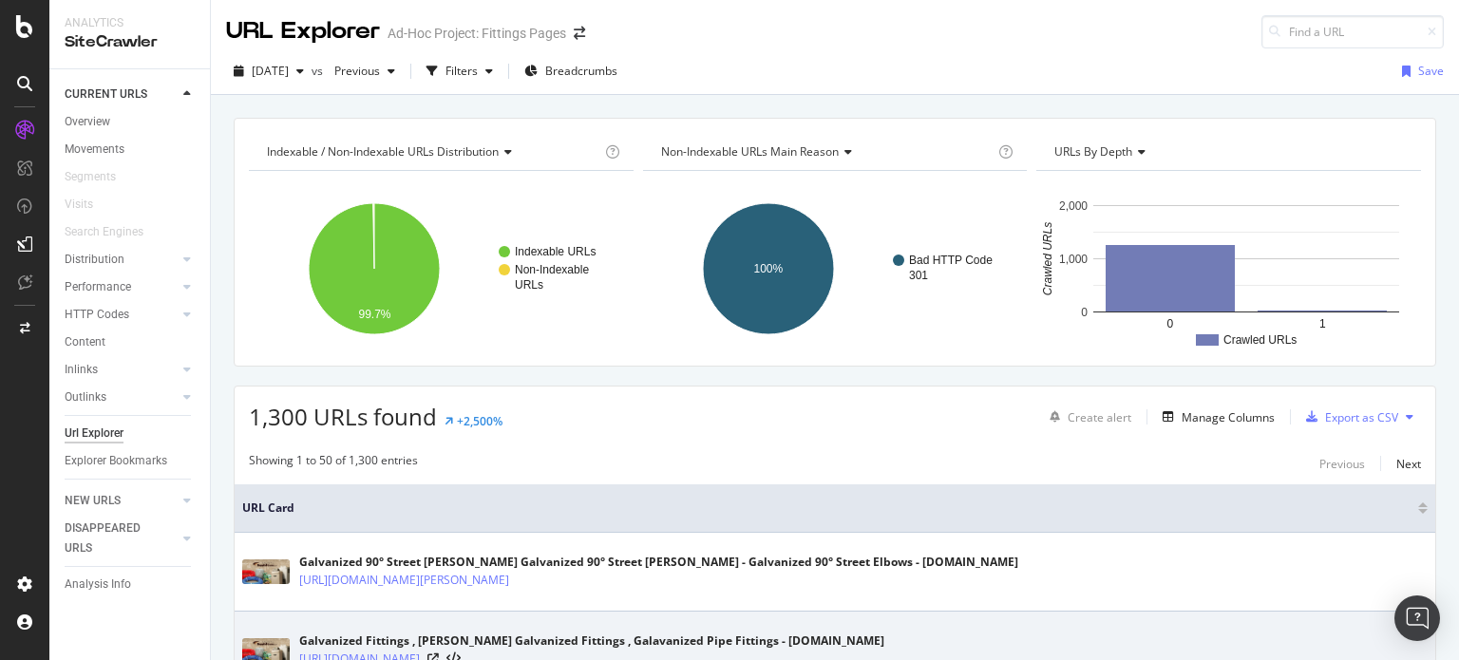
scroll to position [0, 0]
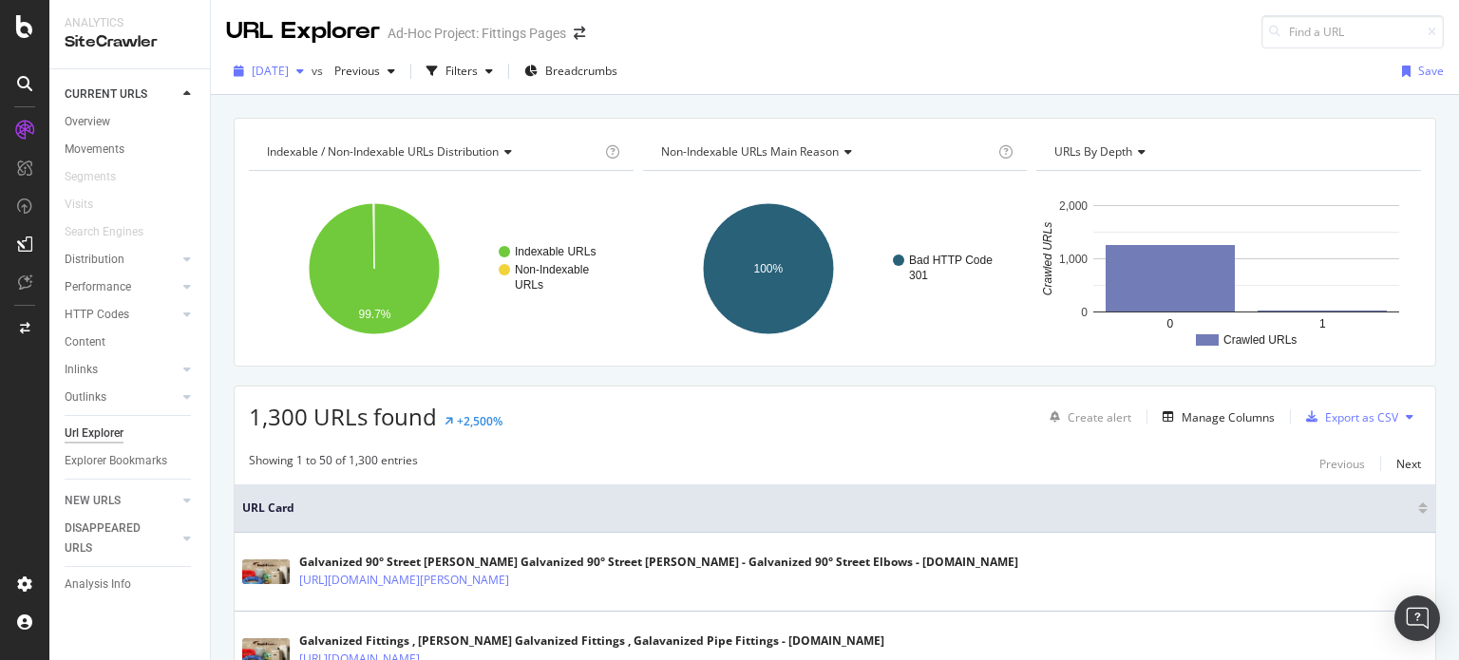
click at [289, 71] on span "2025 Aug. 21st" at bounding box center [270, 71] width 37 height 16
